Goal: Task Accomplishment & Management: Complete application form

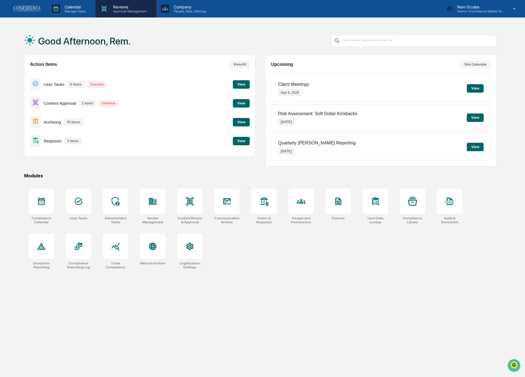
click at [115, 6] on p "Reviews" at bounding box center [129, 7] width 41 height 5
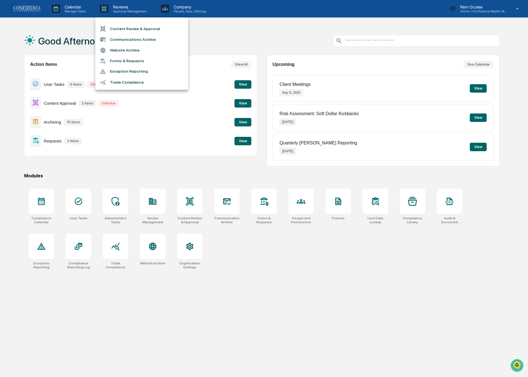
click at [131, 62] on li "Forms & Requests" at bounding box center [141, 61] width 93 height 10
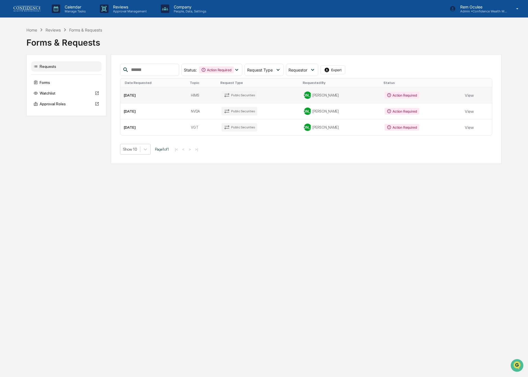
click at [423, 94] on td "Action Required" at bounding box center [421, 95] width 80 height 16
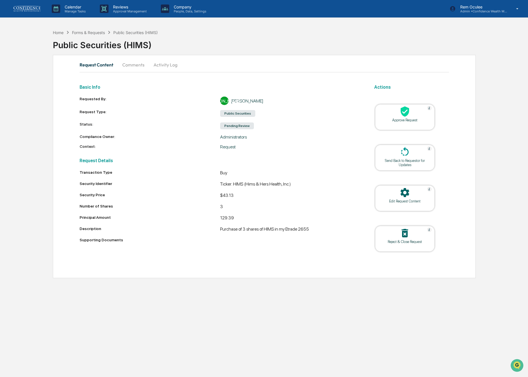
click at [411, 111] on div at bounding box center [405, 112] width 56 height 12
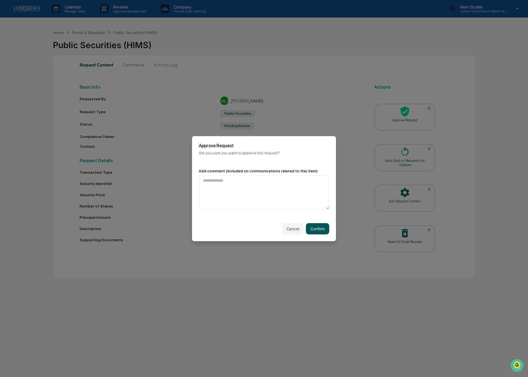
click at [322, 230] on button "Confirm" at bounding box center [317, 228] width 23 height 11
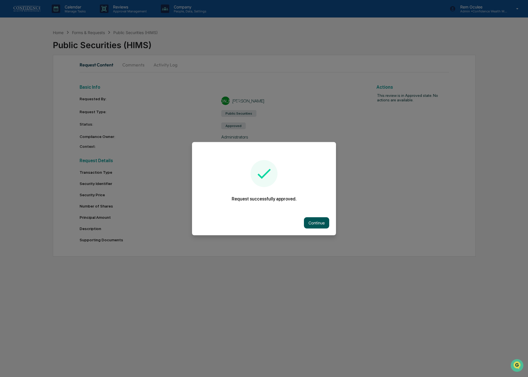
click at [314, 222] on button "Continue" at bounding box center [316, 222] width 25 height 11
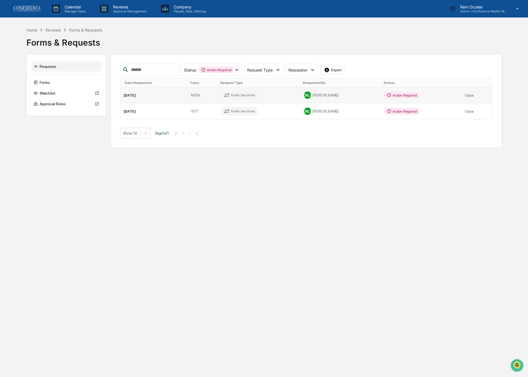
click at [332, 90] on td "[PERSON_NAME]" at bounding box center [341, 95] width 81 height 16
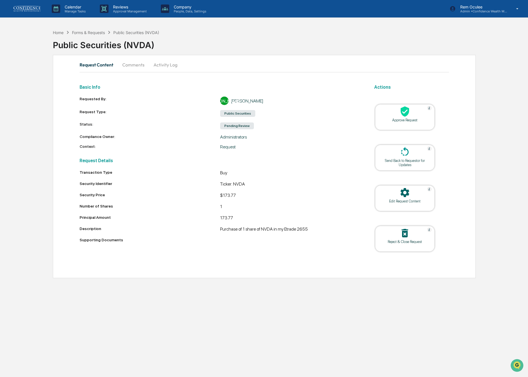
click at [413, 116] on div at bounding box center [405, 112] width 56 height 12
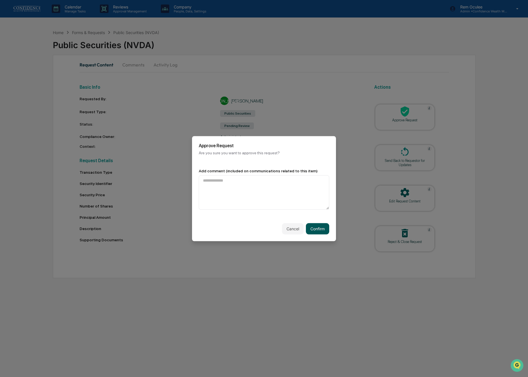
click at [322, 232] on button "Confirm" at bounding box center [317, 228] width 23 height 11
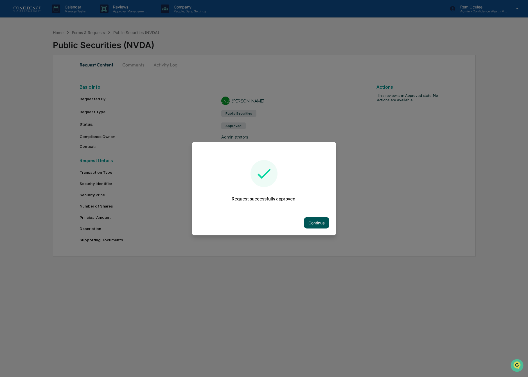
click at [309, 227] on button "Continue" at bounding box center [316, 222] width 25 height 11
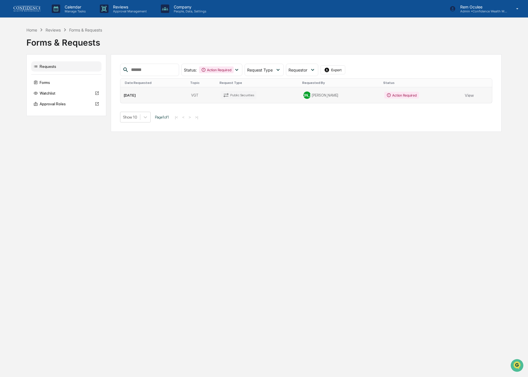
click at [326, 90] on td "[PERSON_NAME]" at bounding box center [340, 95] width 81 height 16
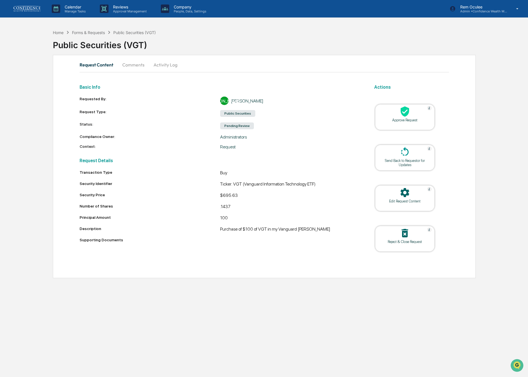
click at [425, 111] on div at bounding box center [405, 112] width 56 height 12
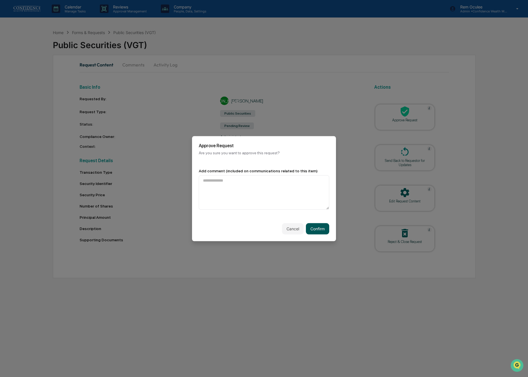
drag, startPoint x: 325, startPoint y: 231, endPoint x: 321, endPoint y: 232, distance: 3.4
click at [325, 231] on button "Confirm" at bounding box center [317, 228] width 23 height 11
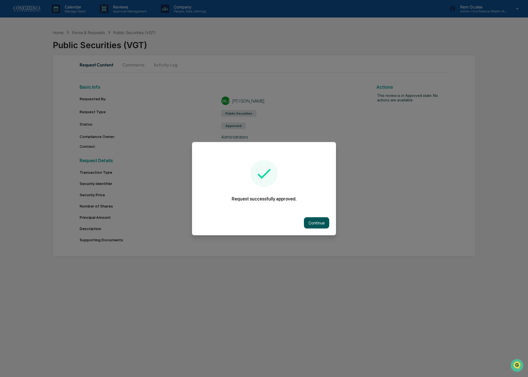
click at [309, 224] on button "Continue" at bounding box center [316, 222] width 25 height 11
